Goal: Task Accomplishment & Management: Complete application form

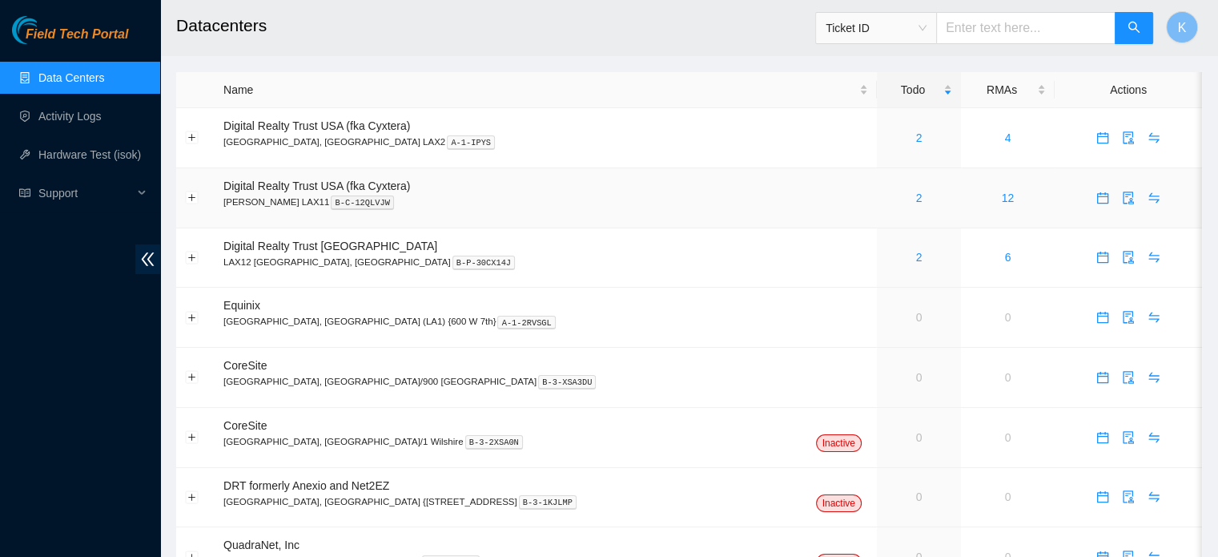
click at [915, 193] on link "2" at bounding box center [918, 197] width 6 height 13
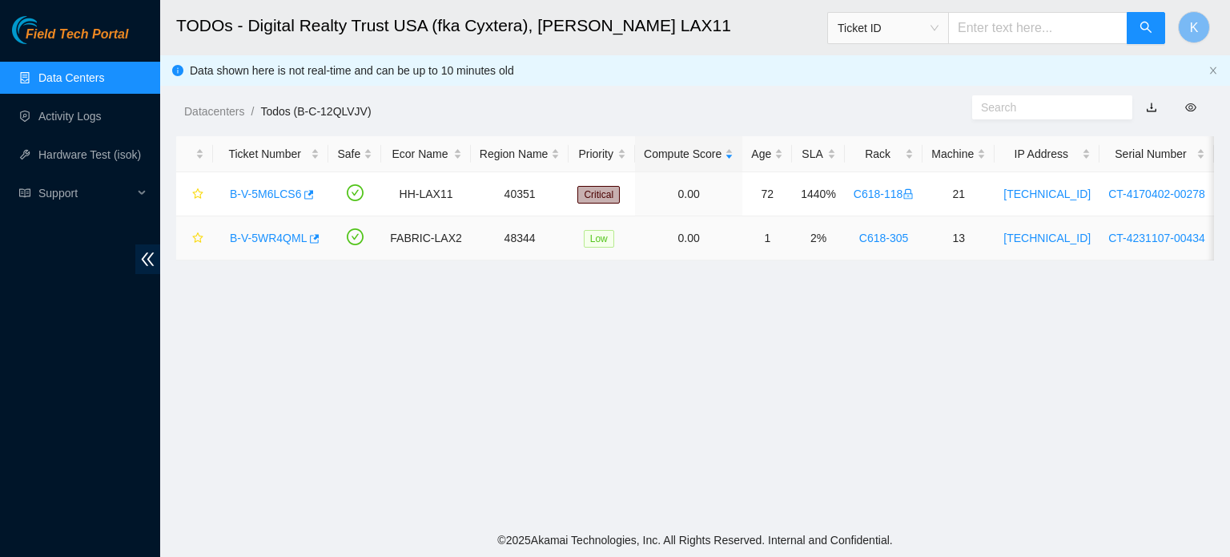
click at [268, 234] on link "B-V-5WR4QML" at bounding box center [268, 237] width 77 height 13
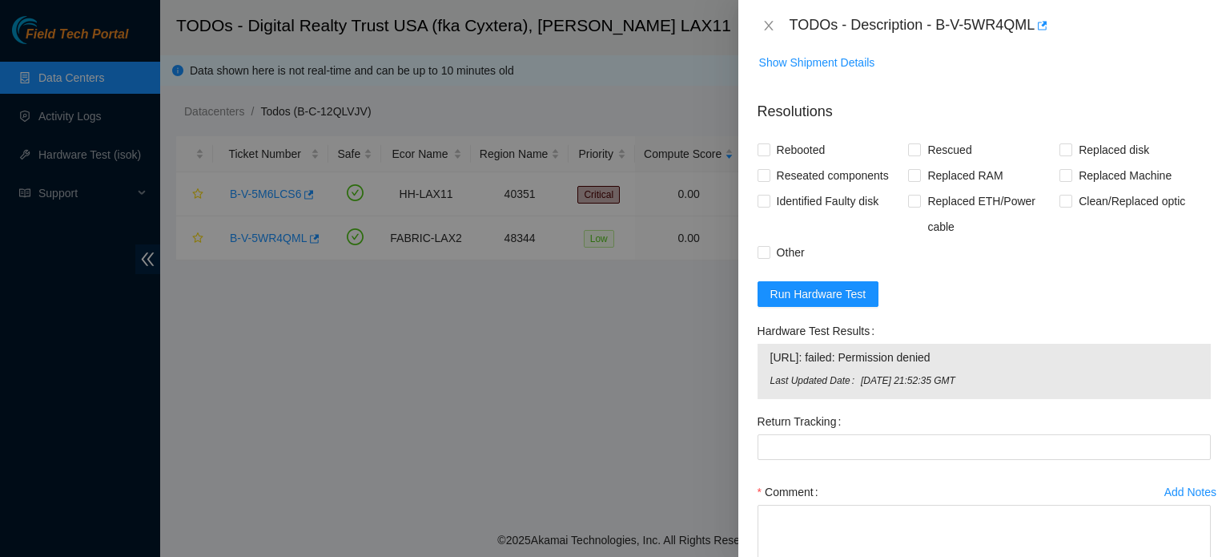
scroll to position [586, 0]
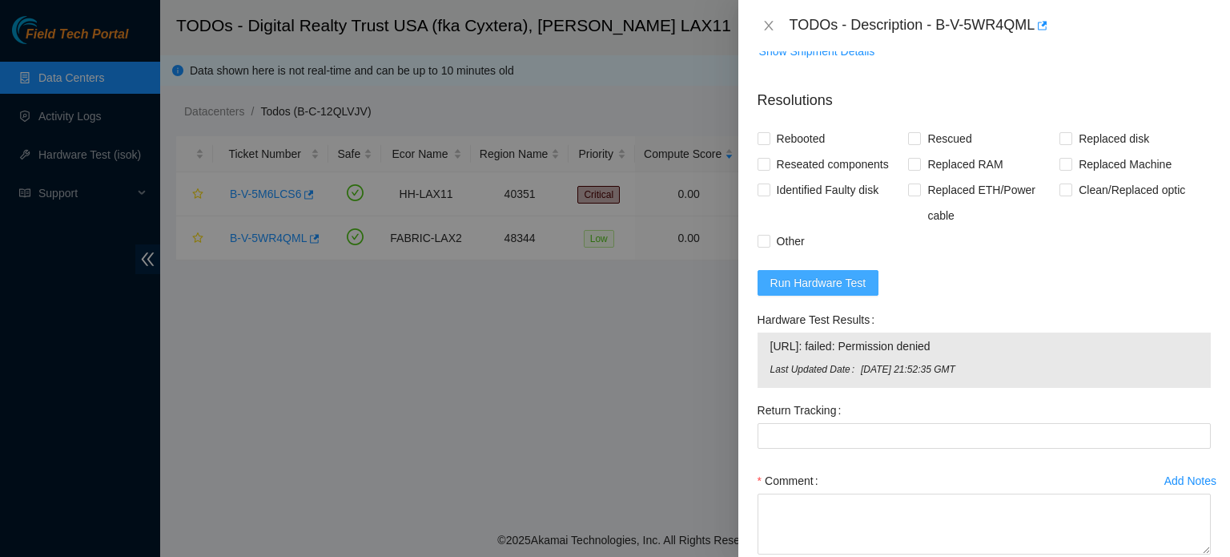
click at [814, 279] on span "Run Hardware Test" at bounding box center [818, 283] width 96 height 18
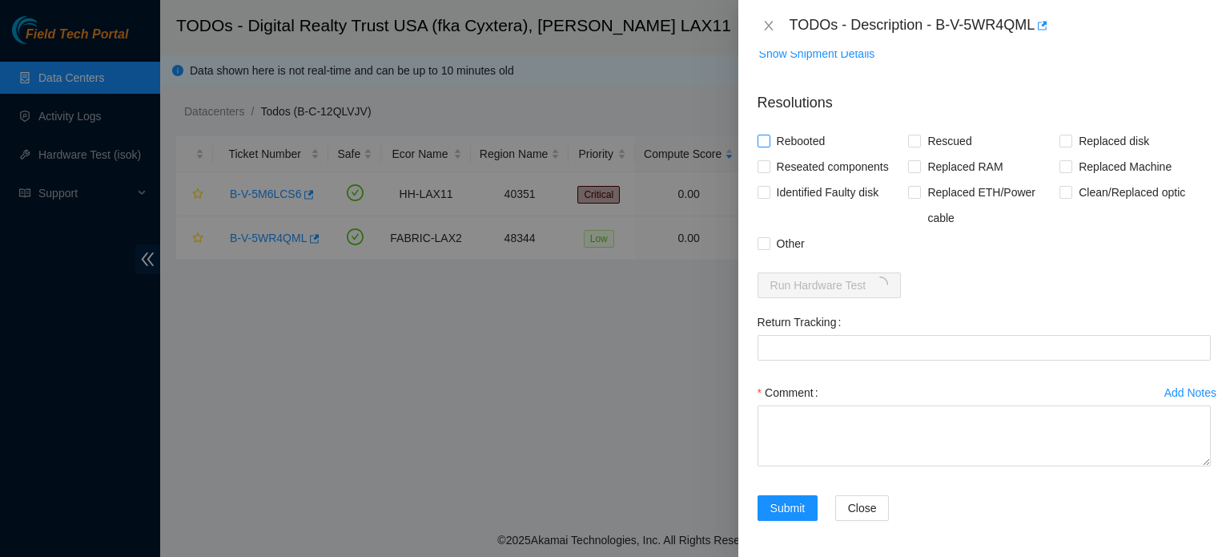
click at [763, 137] on input "Rebooted" at bounding box center [763, 140] width 11 height 11
checkbox input "true"
click at [762, 242] on input "Other" at bounding box center [763, 242] width 11 height 11
checkbox input "true"
click at [915, 137] on input "Rescued" at bounding box center [913, 140] width 11 height 11
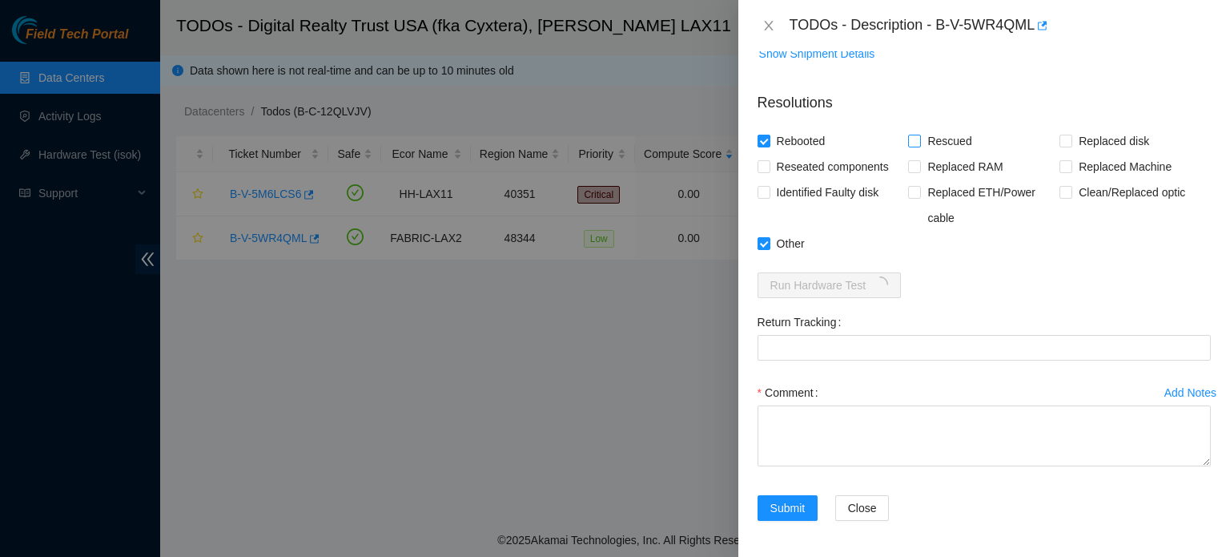
checkbox input "true"
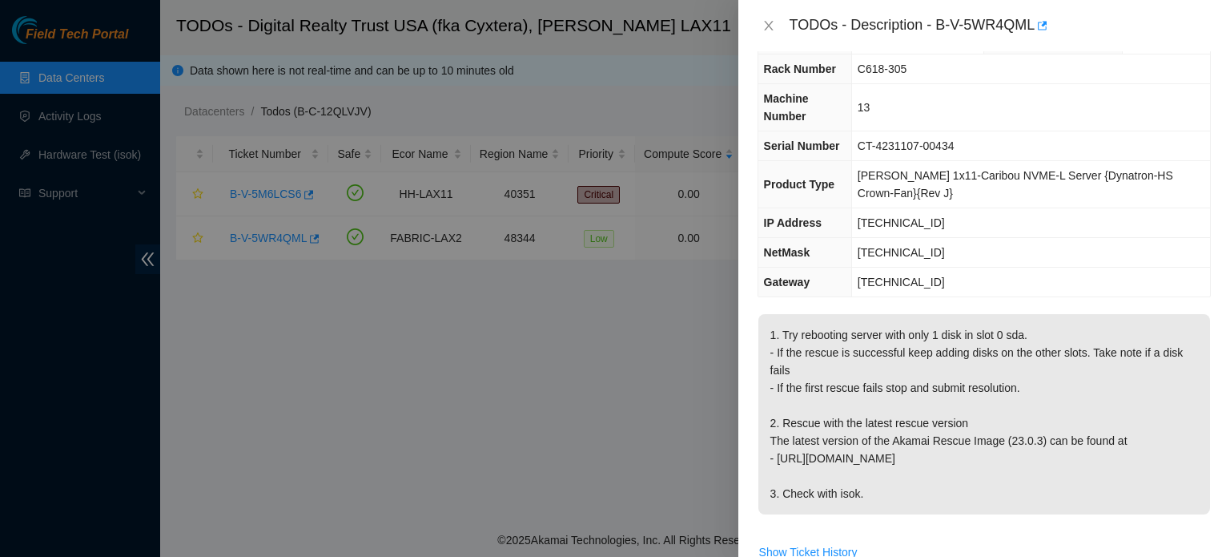
scroll to position [0, 0]
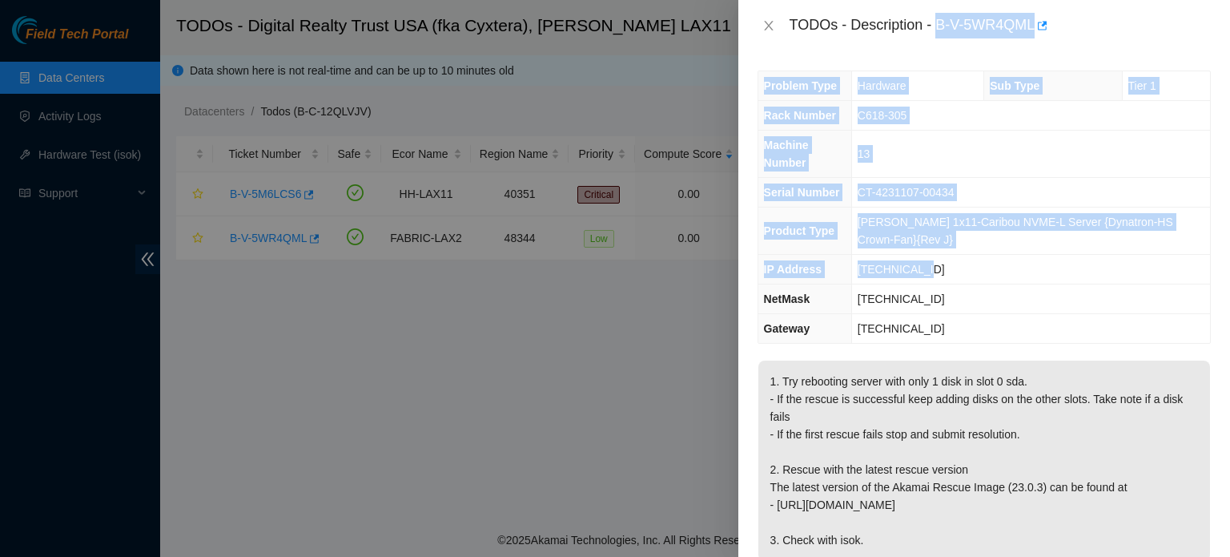
drag, startPoint x: 935, startPoint y: 24, endPoint x: 961, endPoint y: 265, distance: 242.4
click at [961, 265] on div "TODOs - Description - B-V-5WR4QML Problem Type Hardware Sub Type Tier 1 Rack Nu…" at bounding box center [984, 278] width 492 height 557
copy div "B-V-5WR4QML Problem Type Hardware Sub Type Tier 1 Rack Number C618-305 Machine …"
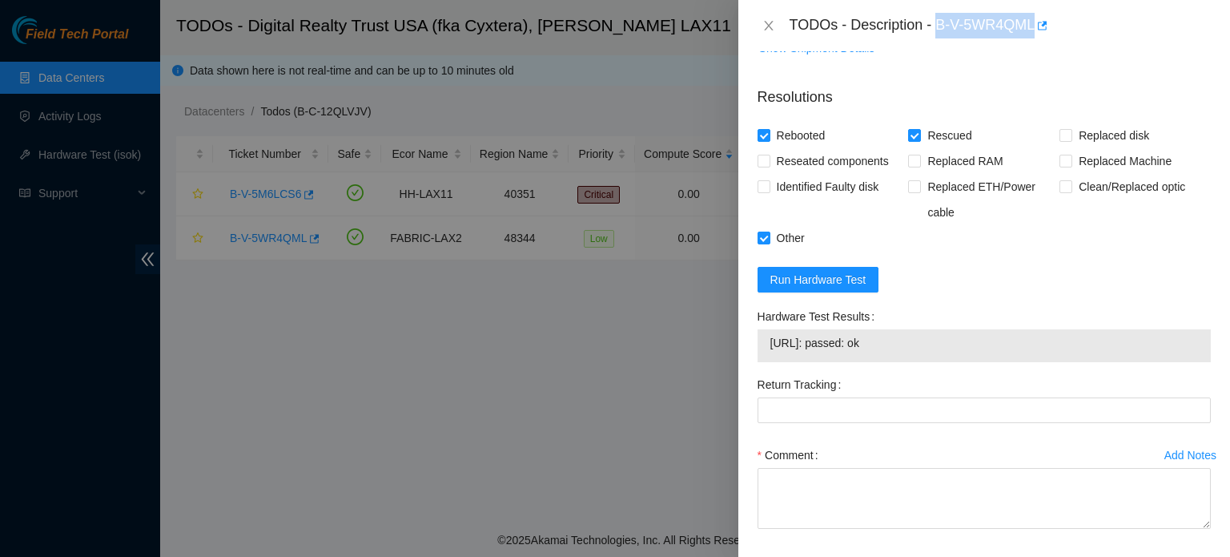
scroll to position [653, 0]
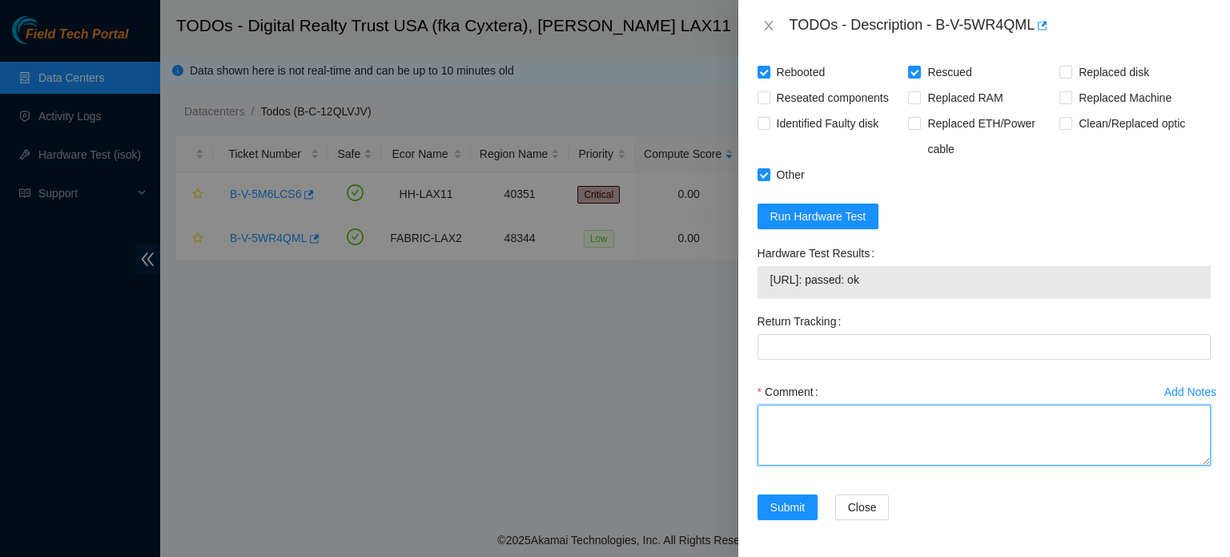
click at [943, 437] on textarea "Comment" at bounding box center [984, 434] width 453 height 61
paste textarea "B-V-5WR4QML Problem Type Hardware Sub Type Tier 1 Rack Number C618-305 Machine …"
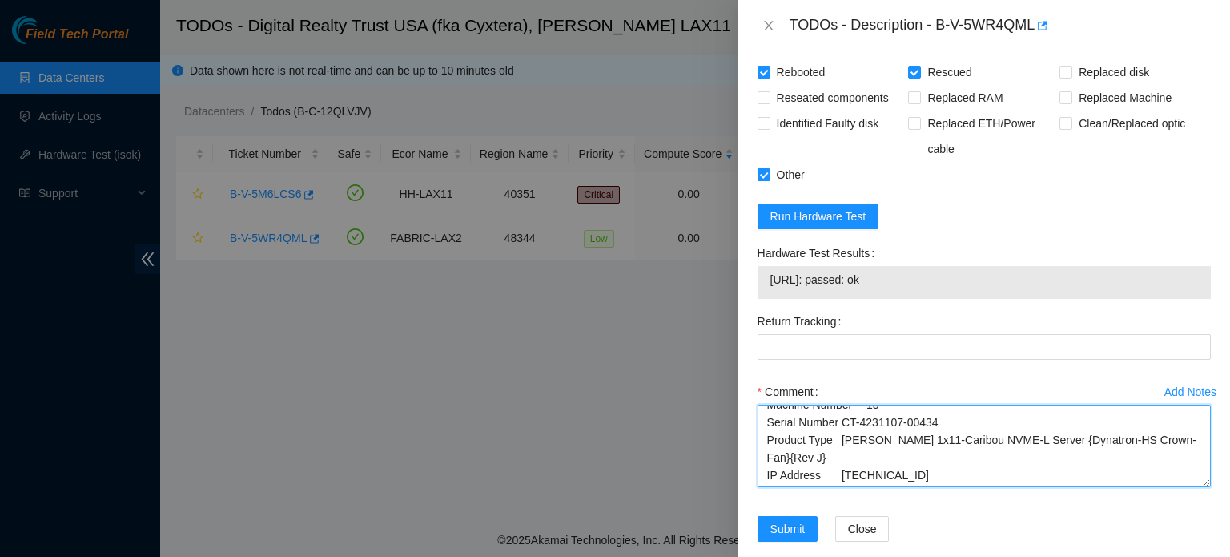
scroll to position [0, 0]
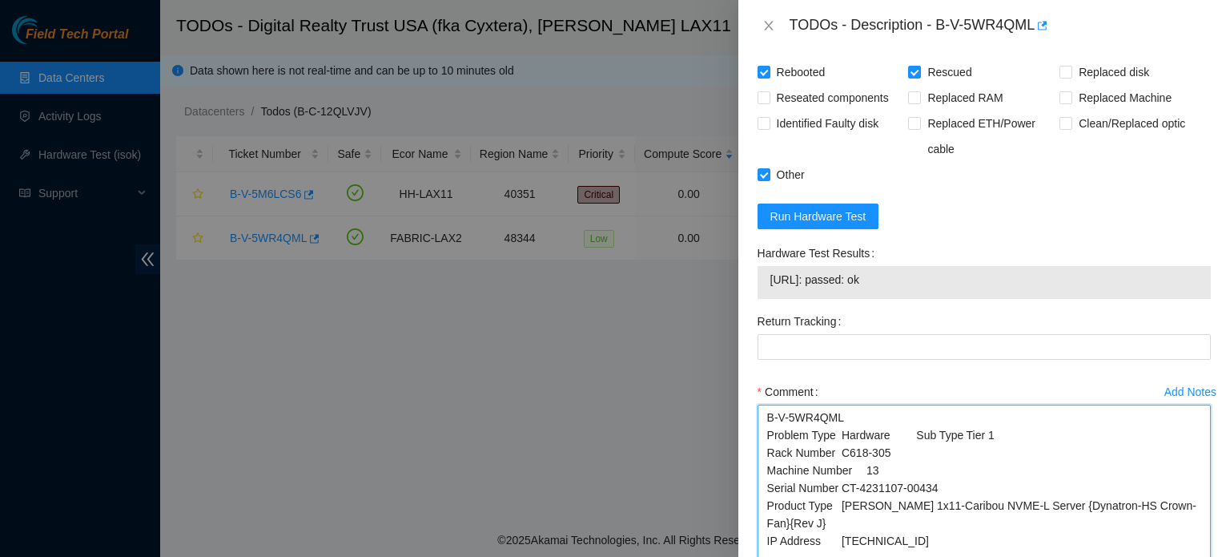
drag, startPoint x: 1193, startPoint y: 457, endPoint x: 1202, endPoint y: 557, distance: 100.5
click at [1202, 556] on html "Field Tech Portal Data Centers Activity Logs Hardware Test (isok) Support TODOs…" at bounding box center [615, 278] width 1230 height 557
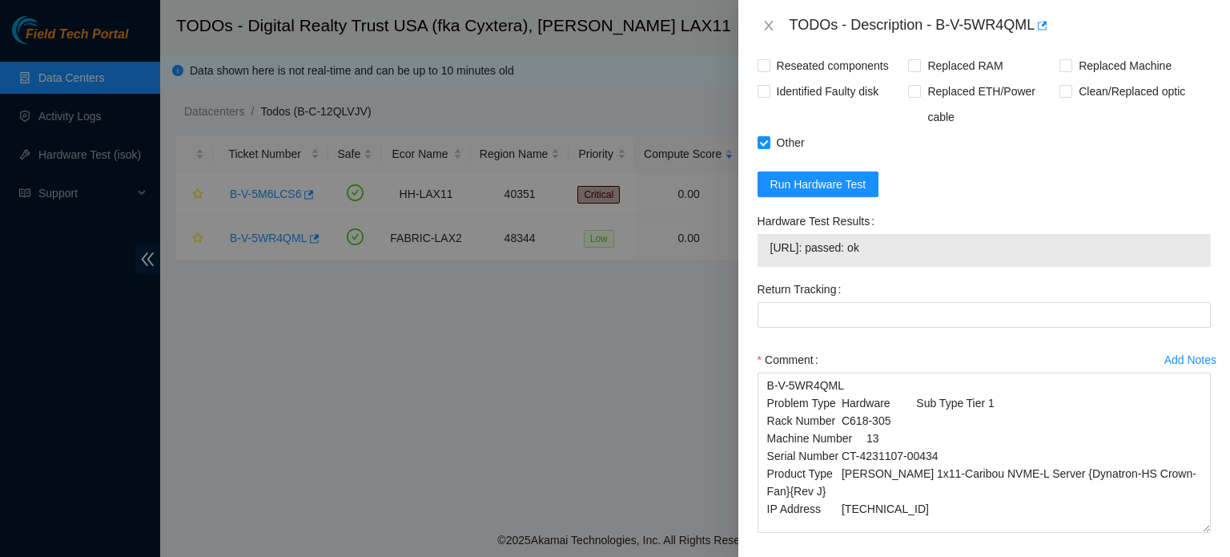
scroll to position [752, 0]
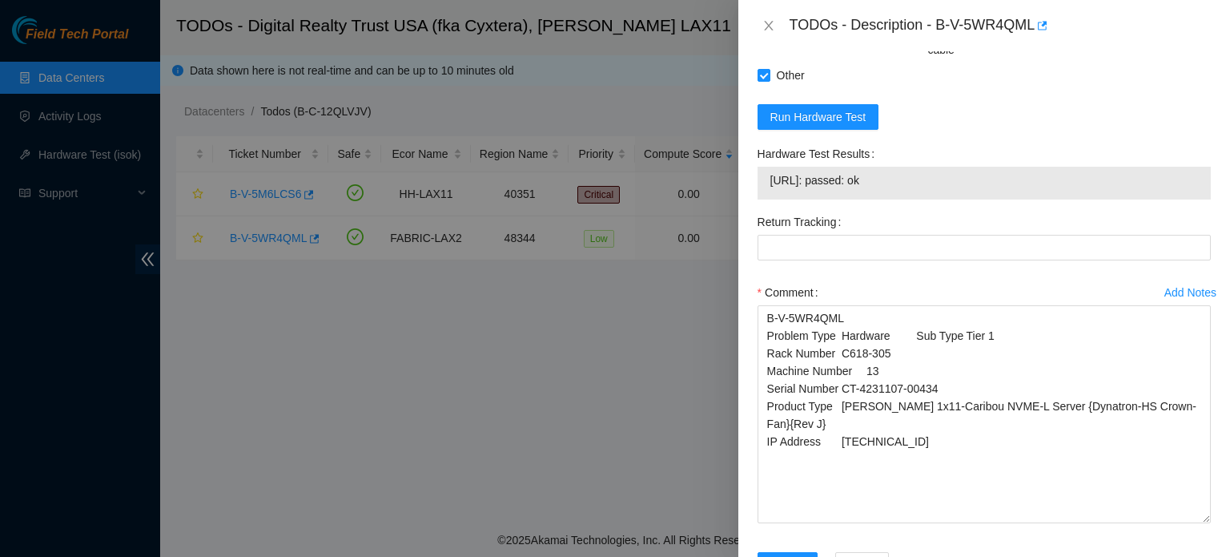
drag, startPoint x: 1195, startPoint y: 460, endPoint x: 1202, endPoint y: 518, distance: 58.1
click at [1202, 518] on div "Add Notes Comment B-V-5WR4QML Problem Type Hardware Sub Type Tier 1 Rack Number…" at bounding box center [984, 415] width 466 height 272
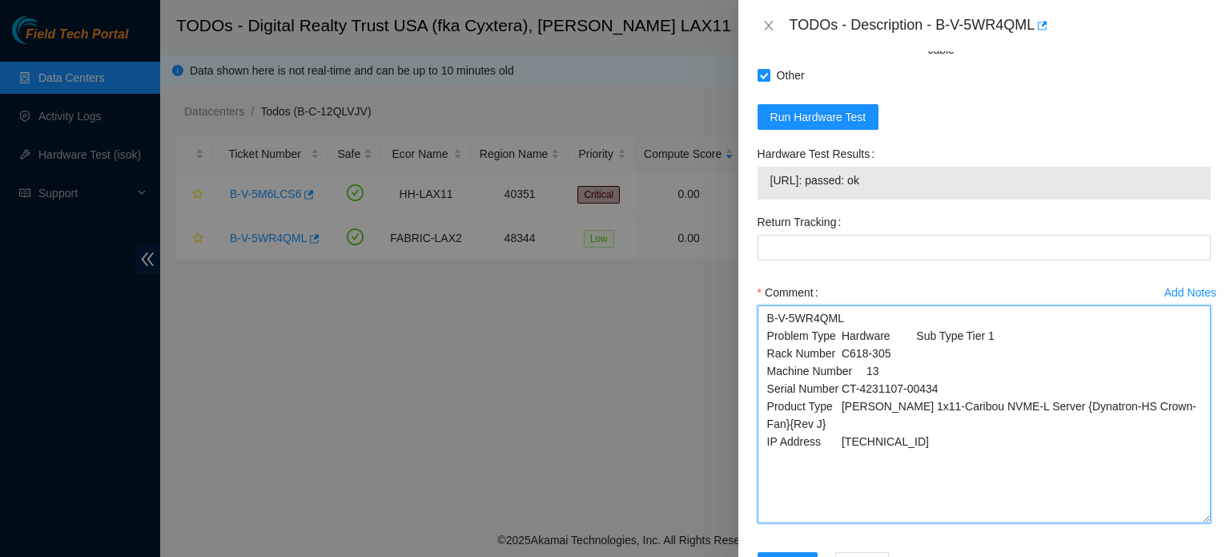
click at [902, 422] on textarea "B-V-5WR4QML Problem Type Hardware Sub Type Tier 1 Rack Number C618-305 Machine …" at bounding box center [984, 414] width 453 height 218
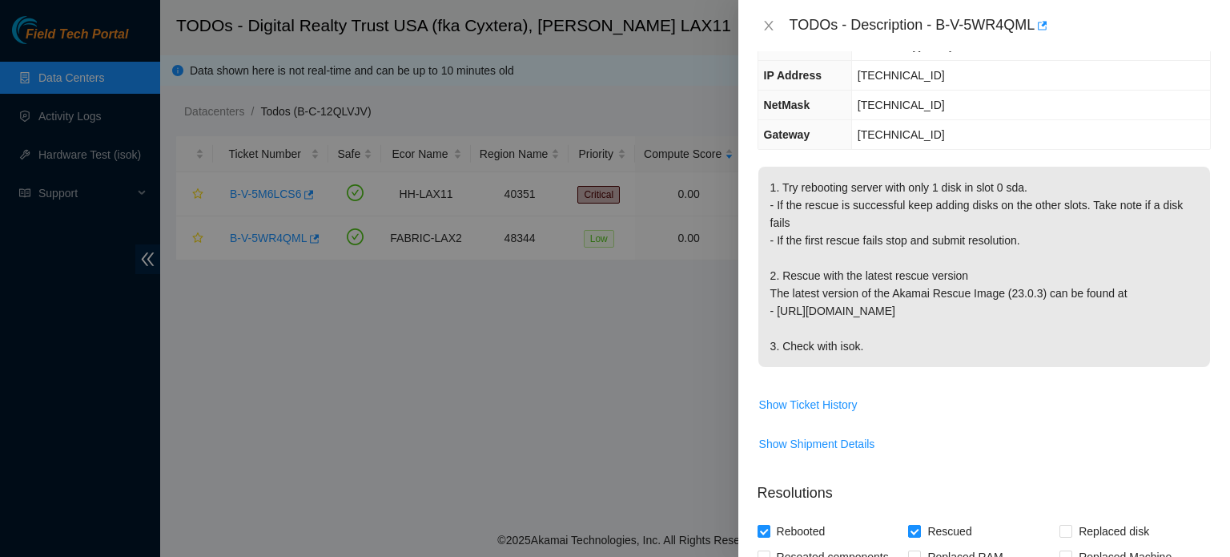
scroll to position [192, 0]
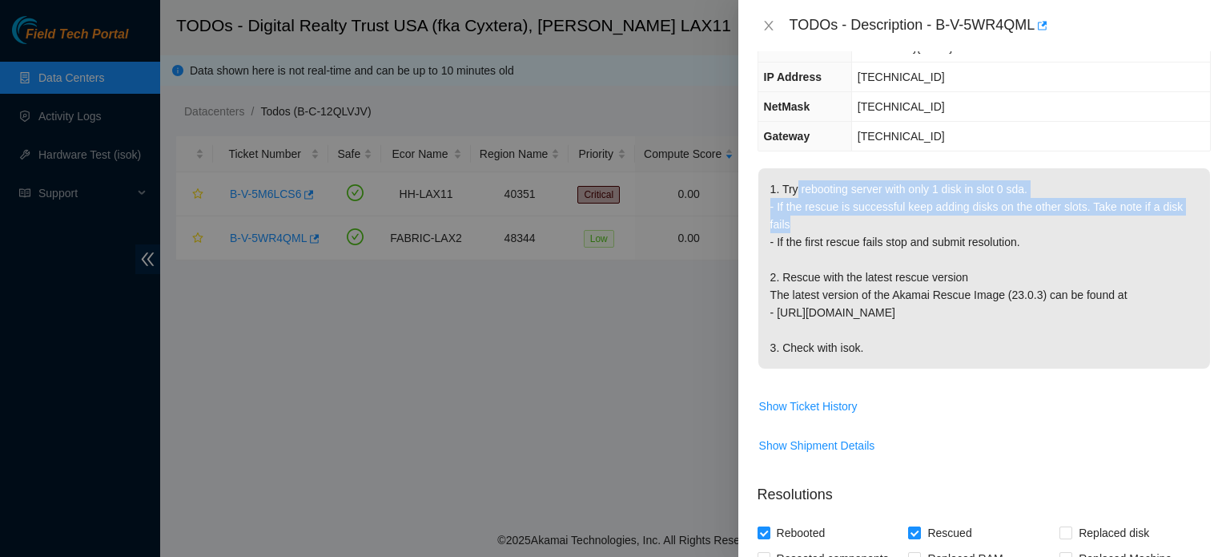
drag, startPoint x: 797, startPoint y: 185, endPoint x: 815, endPoint y: 214, distance: 34.2
click at [815, 214] on p "1. Try rebooting server with only 1 disk in slot 0 sda. - If the rescue is succ…" at bounding box center [984, 268] width 452 height 200
copy p "rebooting server with only 1 disk in slot 0 sda. - If the rescue is successful …"
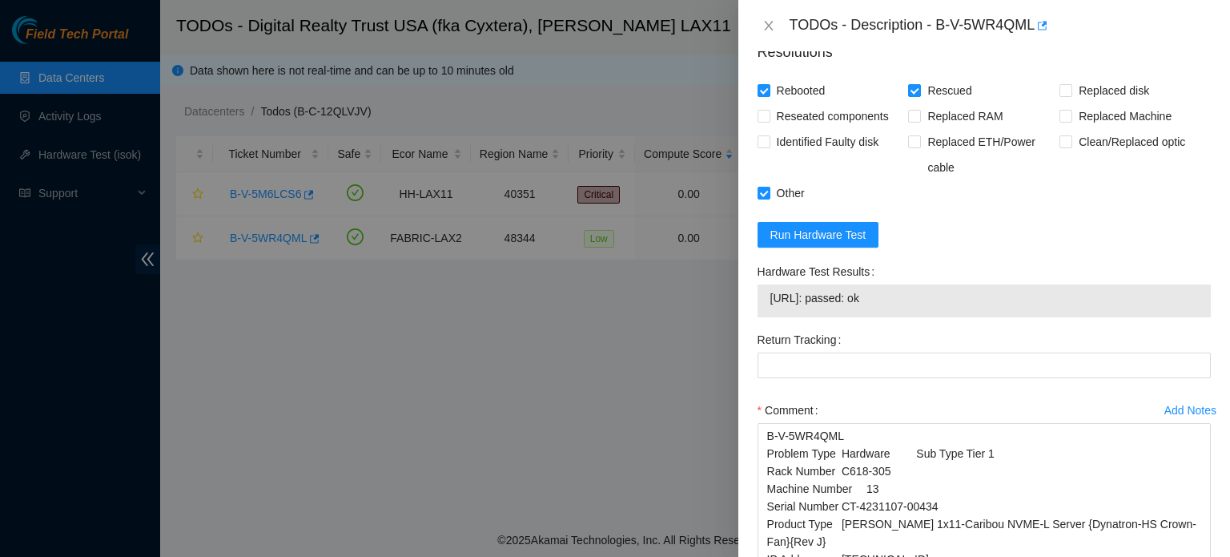
scroll to position [810, 0]
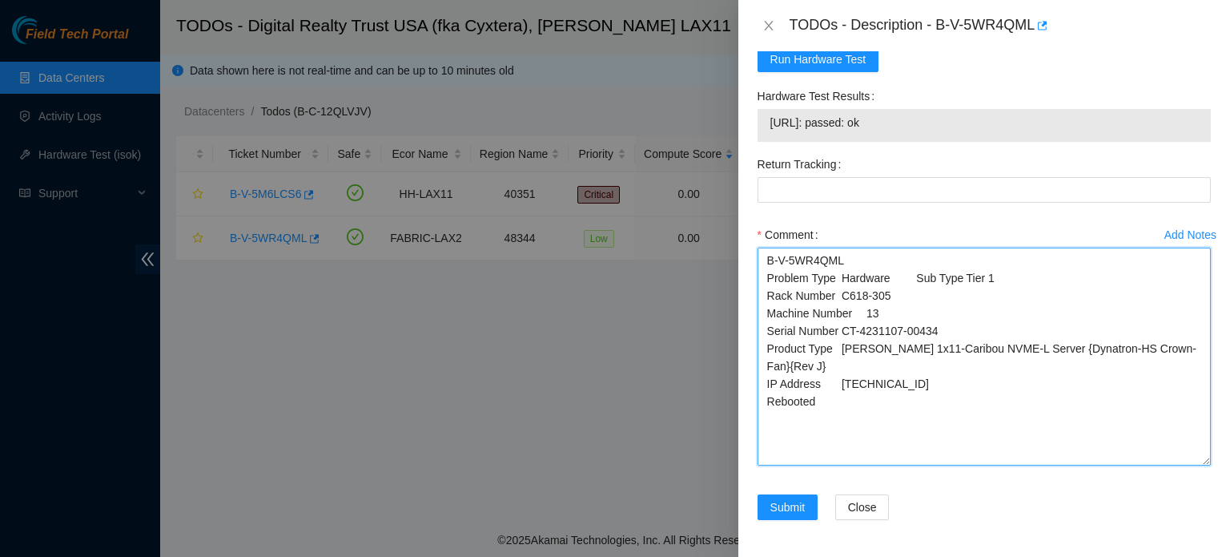
click at [830, 379] on textarea "B-V-5WR4QML Problem Type Hardware Sub Type Tier 1 Rack Number C618-305 Machine …" at bounding box center [984, 356] width 453 height 218
paste textarea "rebooting server with only 1 disk in slot 0 sda. - If the rescue is successful …"
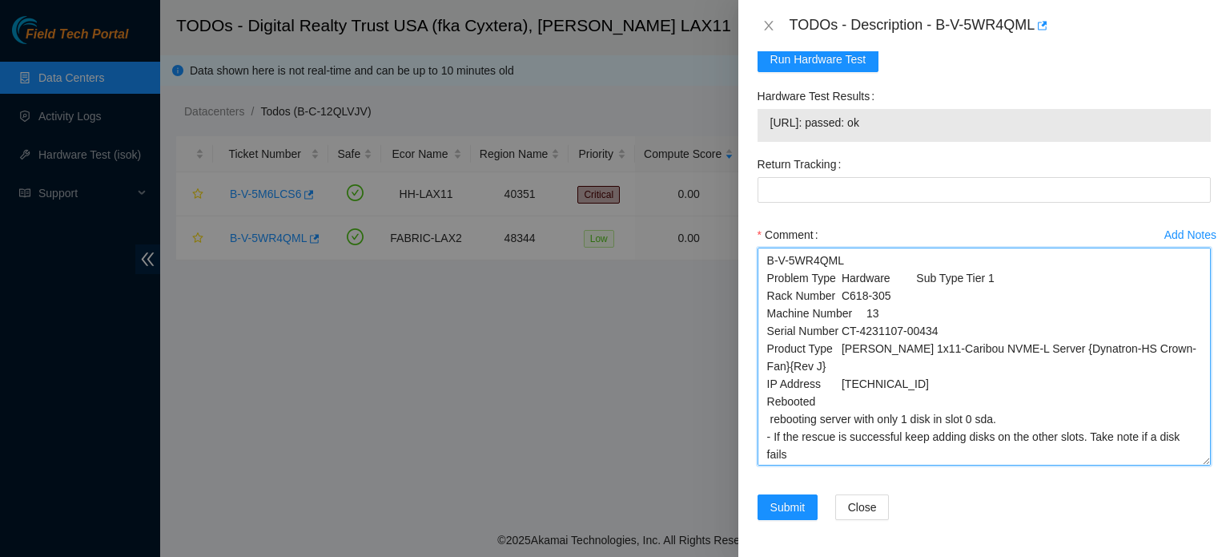
drag, startPoint x: 849, startPoint y: 400, endPoint x: 762, endPoint y: 399, distance: 86.5
click at [762, 399] on textarea "B-V-5WR4QML Problem Type Hardware Sub Type Tier 1 Rack Number C618-305 Machine …" at bounding box center [984, 356] width 453 height 218
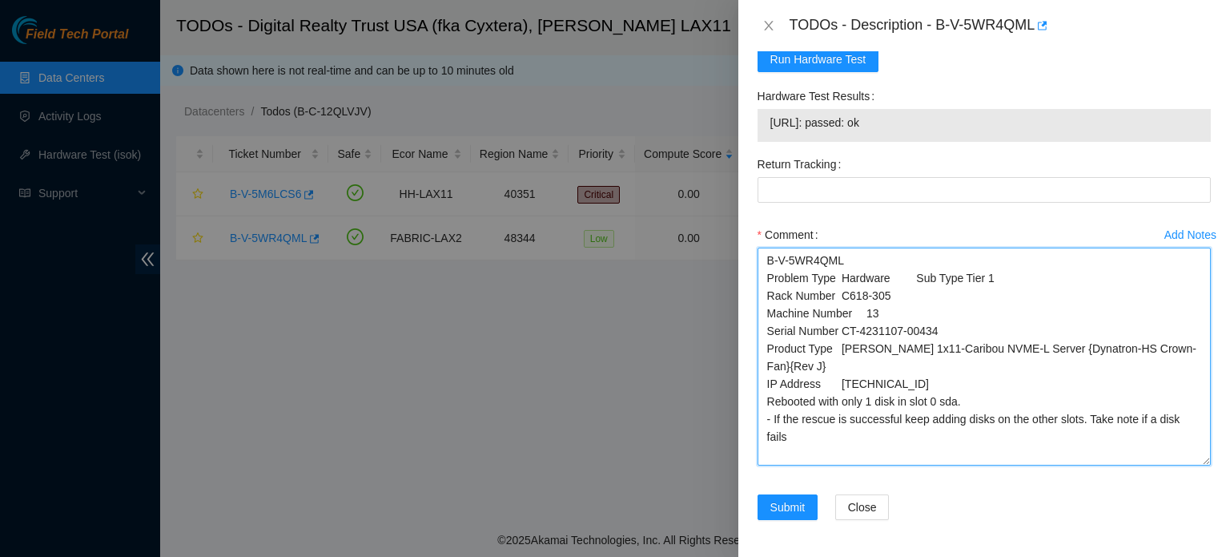
click at [799, 397] on textarea "B-V-5WR4QML Problem Type Hardware Sub Type Tier 1 Rack Number C618-305 Machine …" at bounding box center [984, 356] width 453 height 218
click at [958, 402] on textarea "B-V-5WR4QML Problem Type Hardware Sub Type Tier 1 Rack Number C618-305 Machine …" at bounding box center [984, 356] width 453 height 218
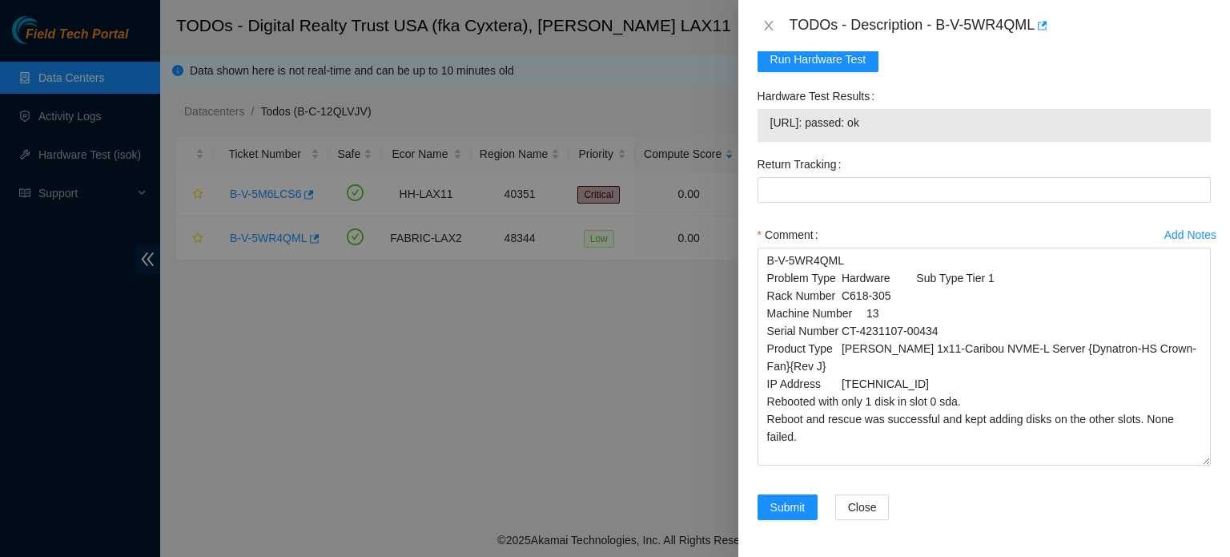
drag, startPoint x: 915, startPoint y: 118, endPoint x: 782, endPoint y: 115, distance: 133.0
click at [782, 115] on span "23.50.224.48: passed: ok" at bounding box center [984, 123] width 428 height 18
drag, startPoint x: 769, startPoint y: 118, endPoint x: 945, endPoint y: 124, distance: 176.3
click at [945, 124] on td "23.50.224.48: passed: ok" at bounding box center [984, 125] width 429 height 25
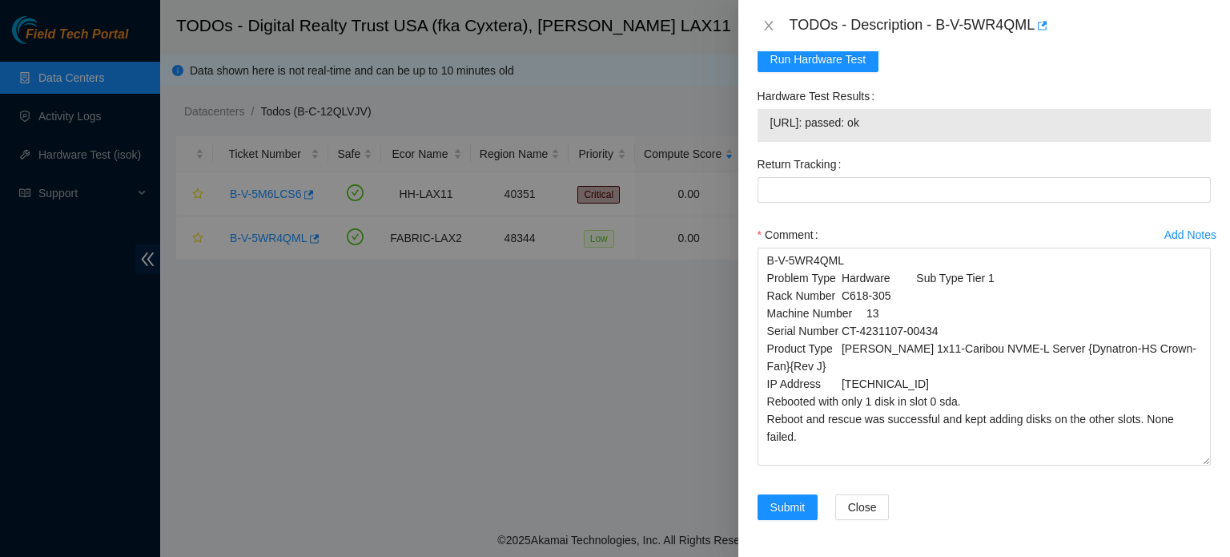
copy span "23.50.224.48: passed: ok"
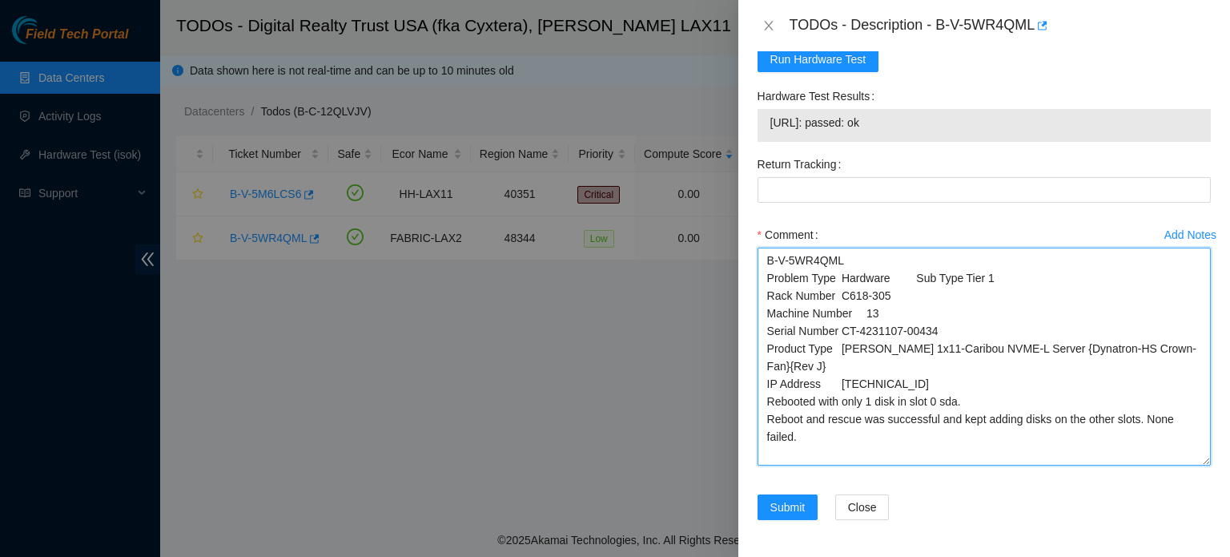
click at [814, 422] on textarea "B-V-5WR4QML Problem Type Hardware Sub Type Tier 1 Rack Number C618-305 Machine …" at bounding box center [984, 356] width 453 height 218
paste textarea "23.50.224.48: passed: ok"
type textarea "B-V-5WR4QML Problem Type Hardware Sub Type Tier 1 Rack Number C618-305 Machine …"
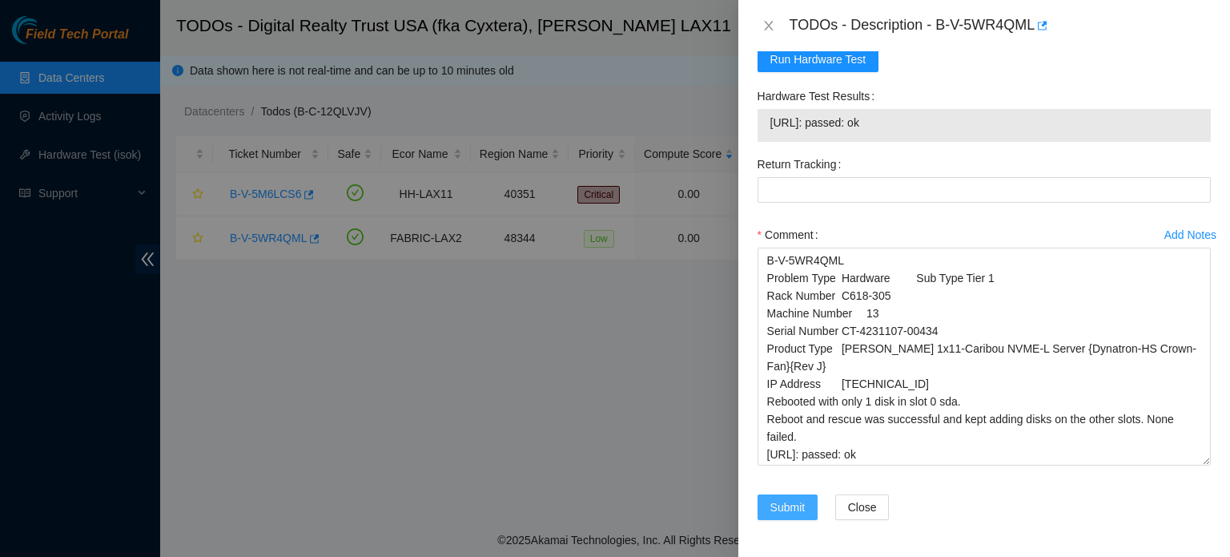
drag, startPoint x: 782, startPoint y: 505, endPoint x: 1075, endPoint y: 407, distance: 309.2
click at [1075, 407] on form "Resolutions Rebooted Rescued Replaced disk Reseated components Replaced RAM Rep…" at bounding box center [984, 195] width 453 height 685
click at [788, 503] on span "Submit" at bounding box center [787, 507] width 35 height 18
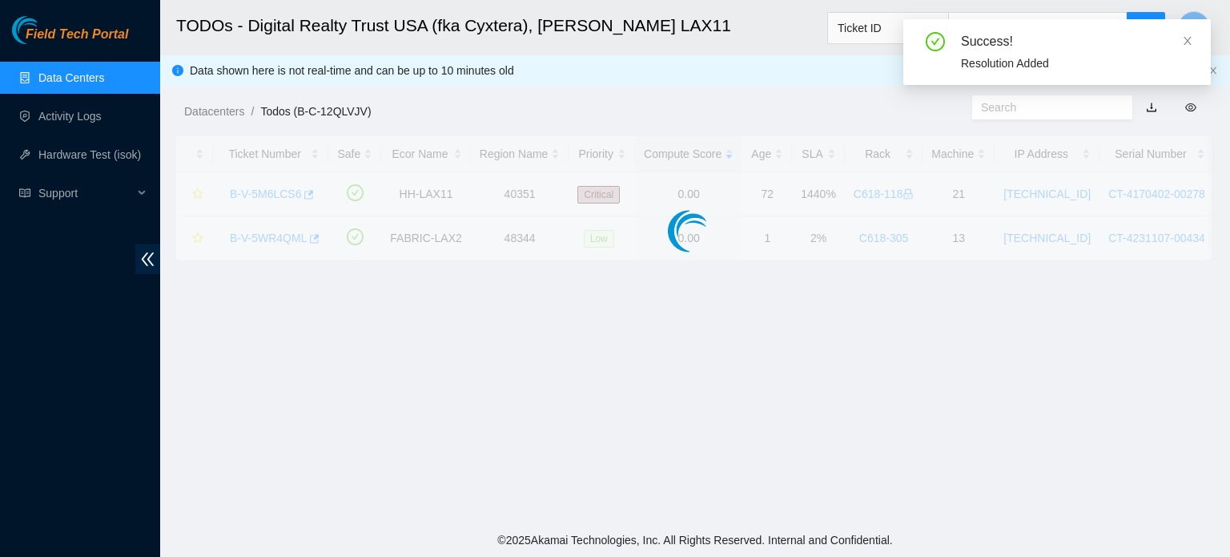
scroll to position [499, 0]
